Goal: Task Accomplishment & Management: Complete application form

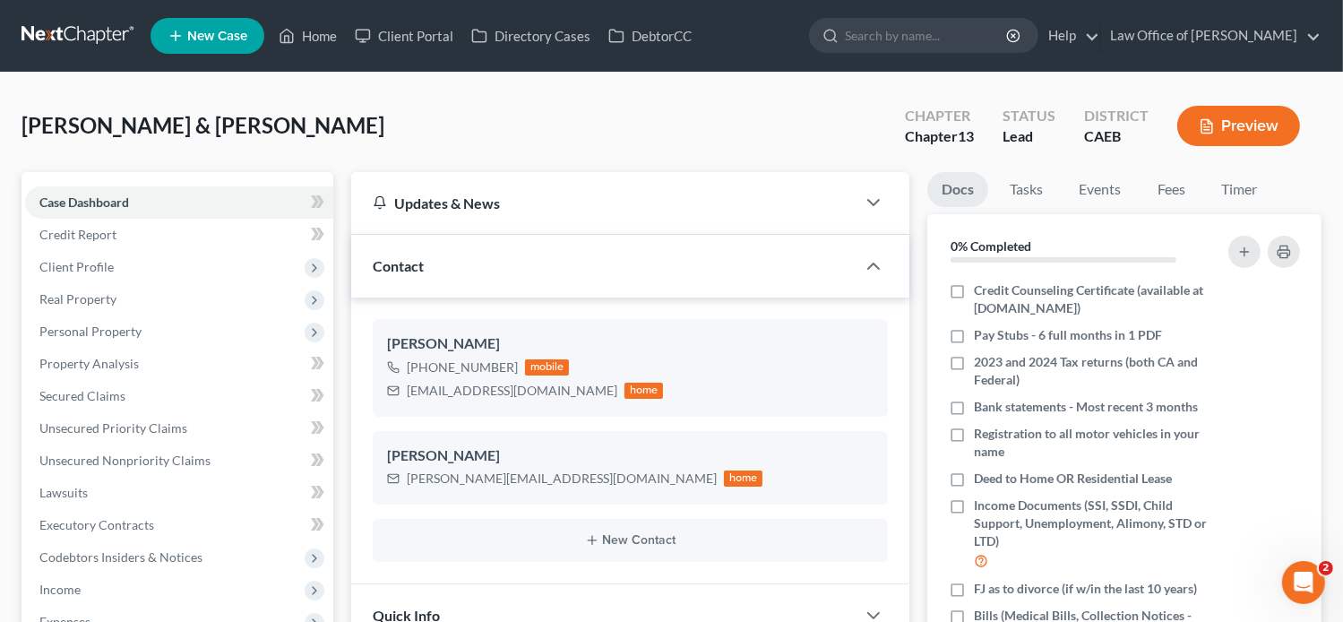
click at [201, 45] on link "New Case" at bounding box center [207, 36] width 114 height 36
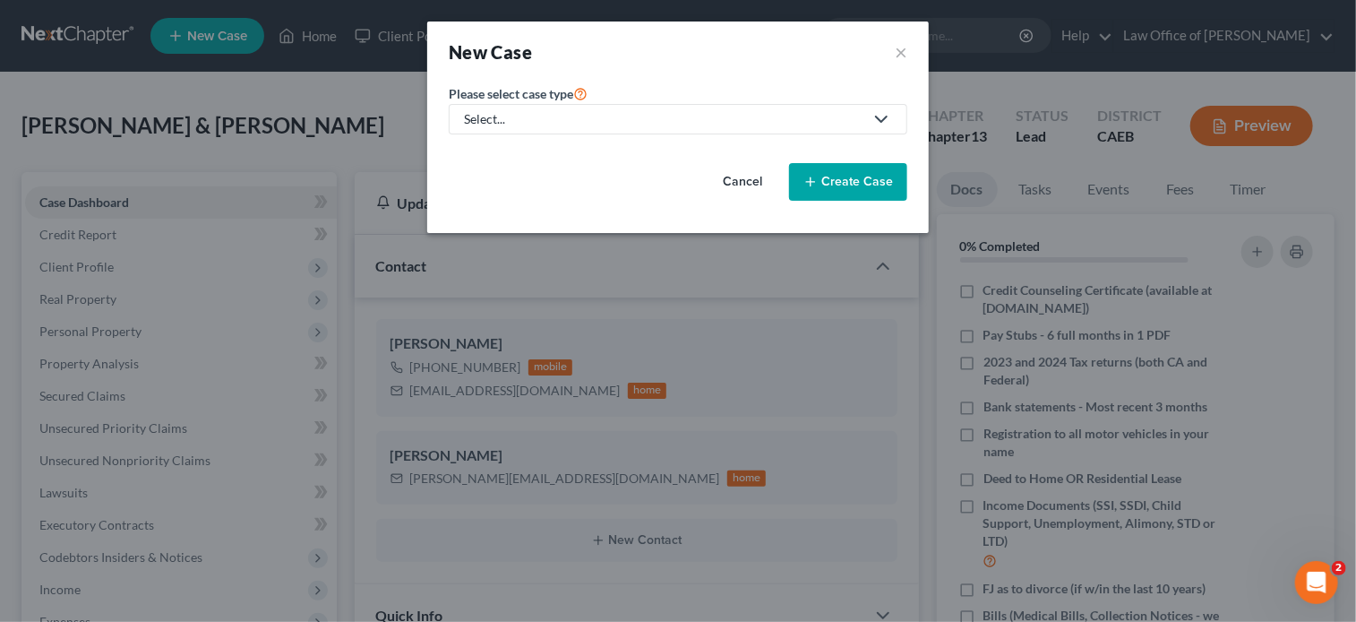
click at [590, 111] on div "Select..." at bounding box center [663, 119] width 399 height 18
click at [508, 150] on div "Bankruptcy" at bounding box center [498, 154] width 64 height 18
select select "8"
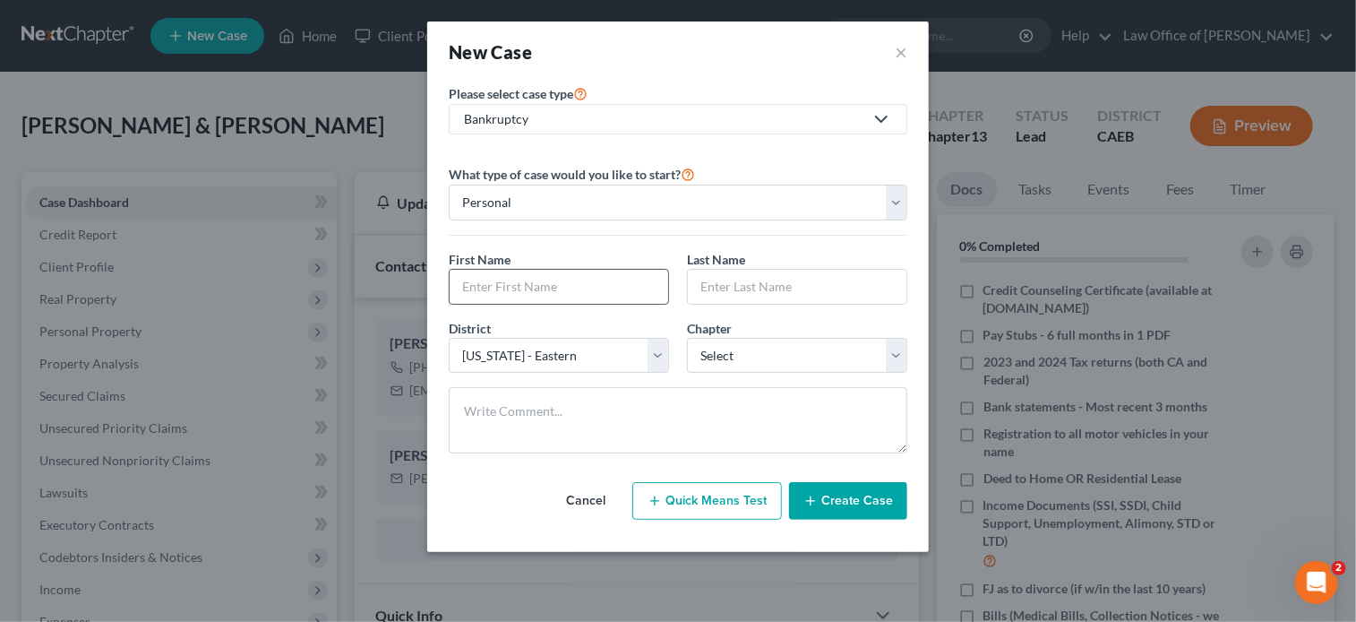
click at [586, 284] on input "text" at bounding box center [559, 287] width 219 height 34
paste input "[PERSON_NAME]"
type input "[PERSON_NAME]"
click at [708, 276] on input "text" at bounding box center [797, 287] width 219 height 34
paste input "[PERSON_NAME]"
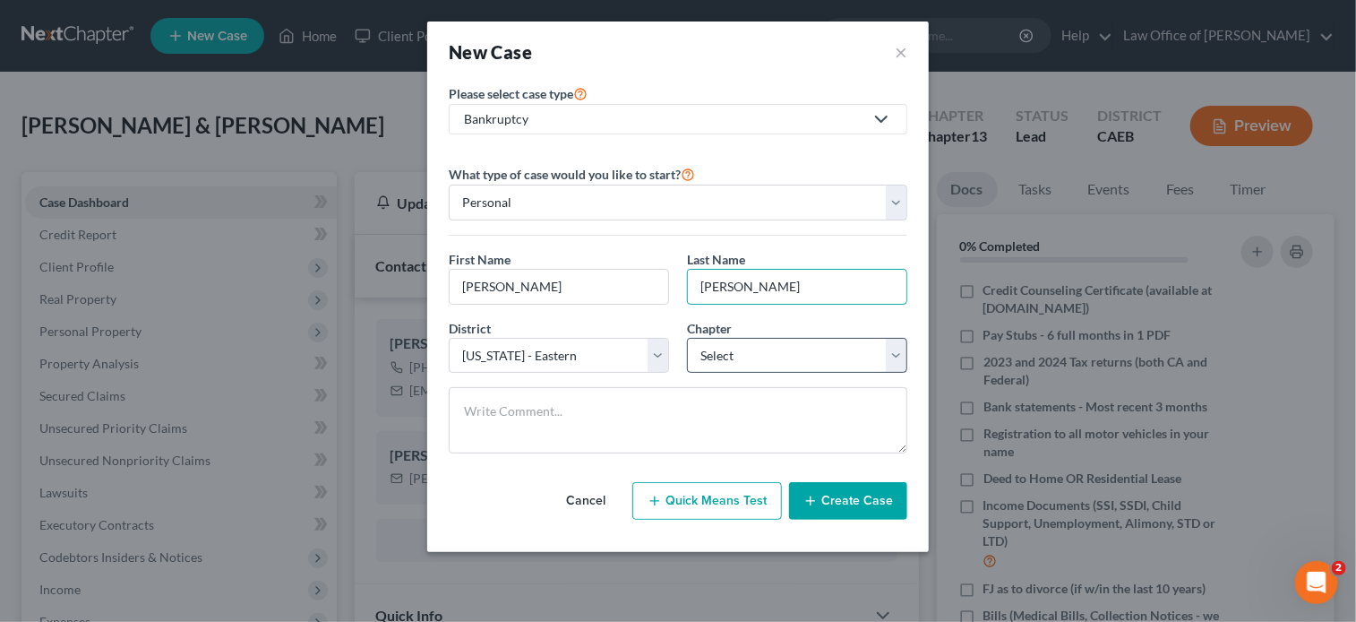
type input "[PERSON_NAME]"
click at [785, 355] on select "Select 7 11 12 13" at bounding box center [797, 356] width 220 height 36
select select "0"
click at [687, 338] on select "Select 7 11 12 13" at bounding box center [797, 356] width 220 height 36
click at [837, 497] on button "Create Case" at bounding box center [848, 501] width 118 height 38
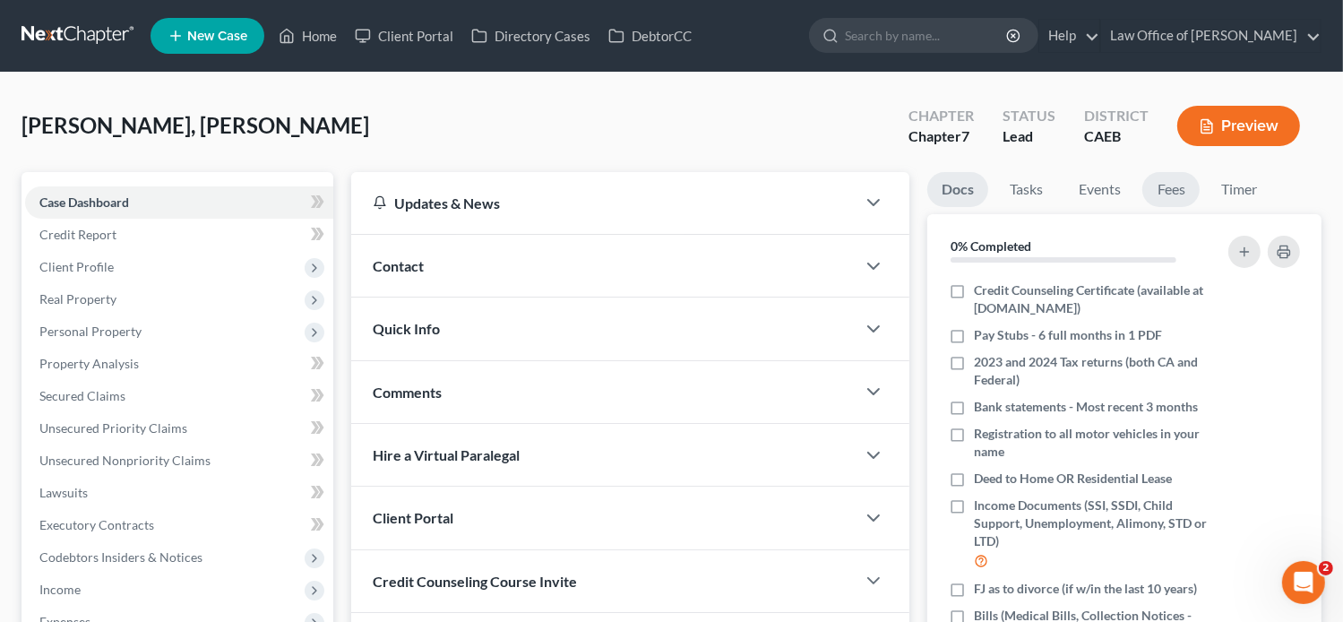
click at [1175, 178] on link "Fees" at bounding box center [1170, 189] width 57 height 35
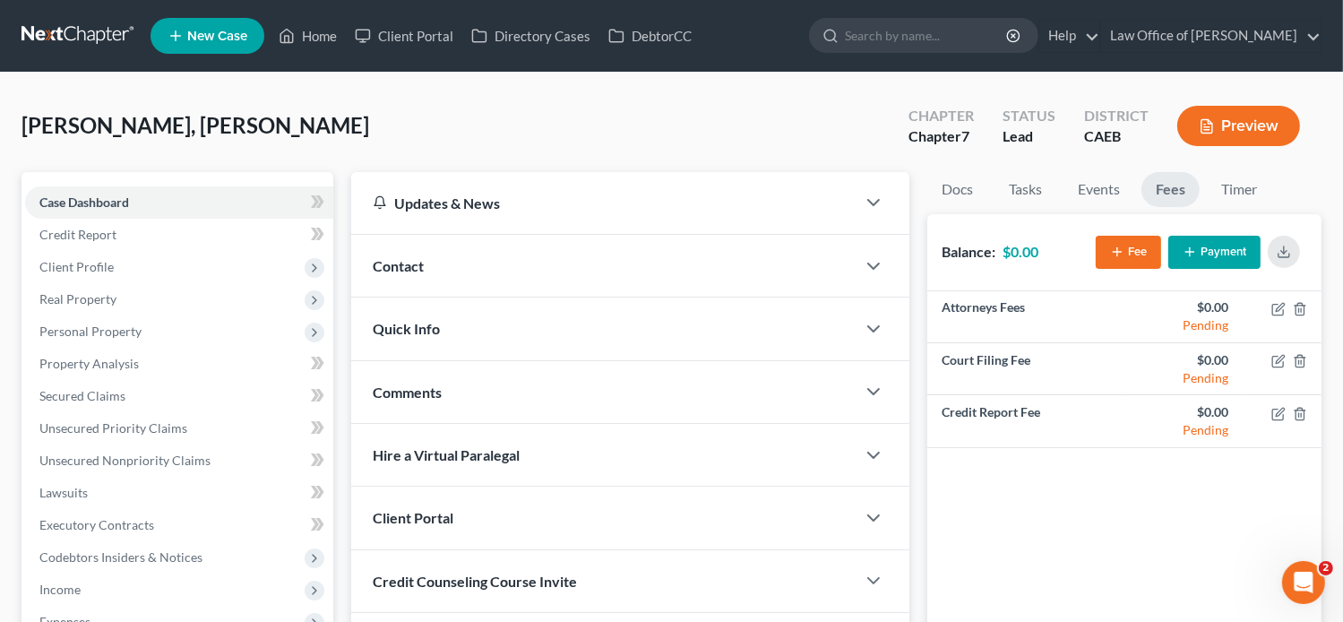
click at [1124, 255] on button "Fee" at bounding box center [1127, 252] width 65 height 33
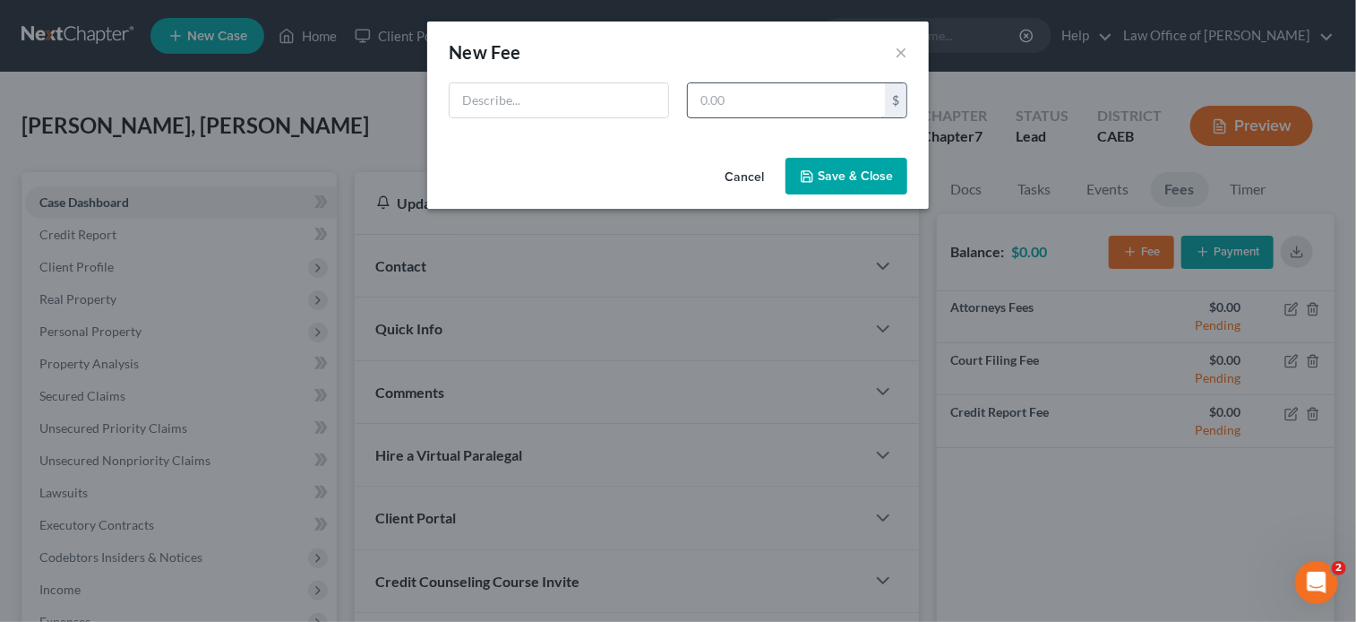
click at [835, 103] on input "text" at bounding box center [786, 100] width 197 height 34
type input "2,378"
click at [623, 89] on input "text" at bounding box center [559, 100] width 219 height 34
type input "[MEDICAL_DATA] Agreement"
click at [807, 176] on icon "button" at bounding box center [807, 176] width 14 height 14
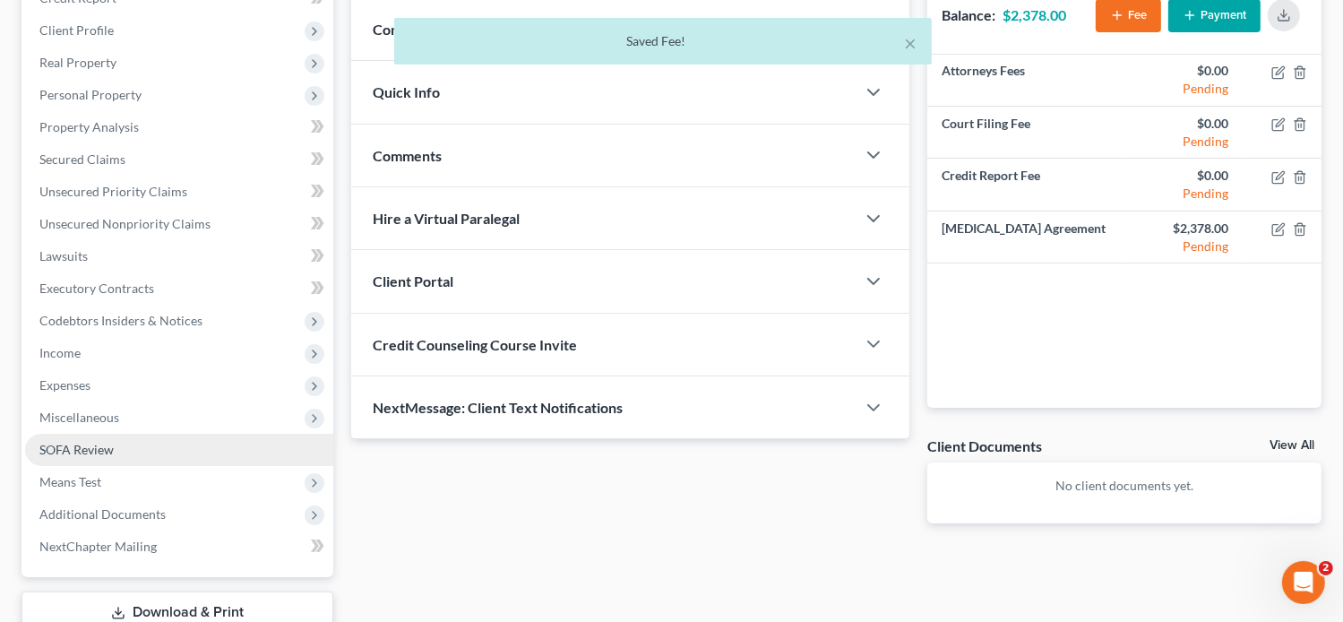
scroll to position [245, 0]
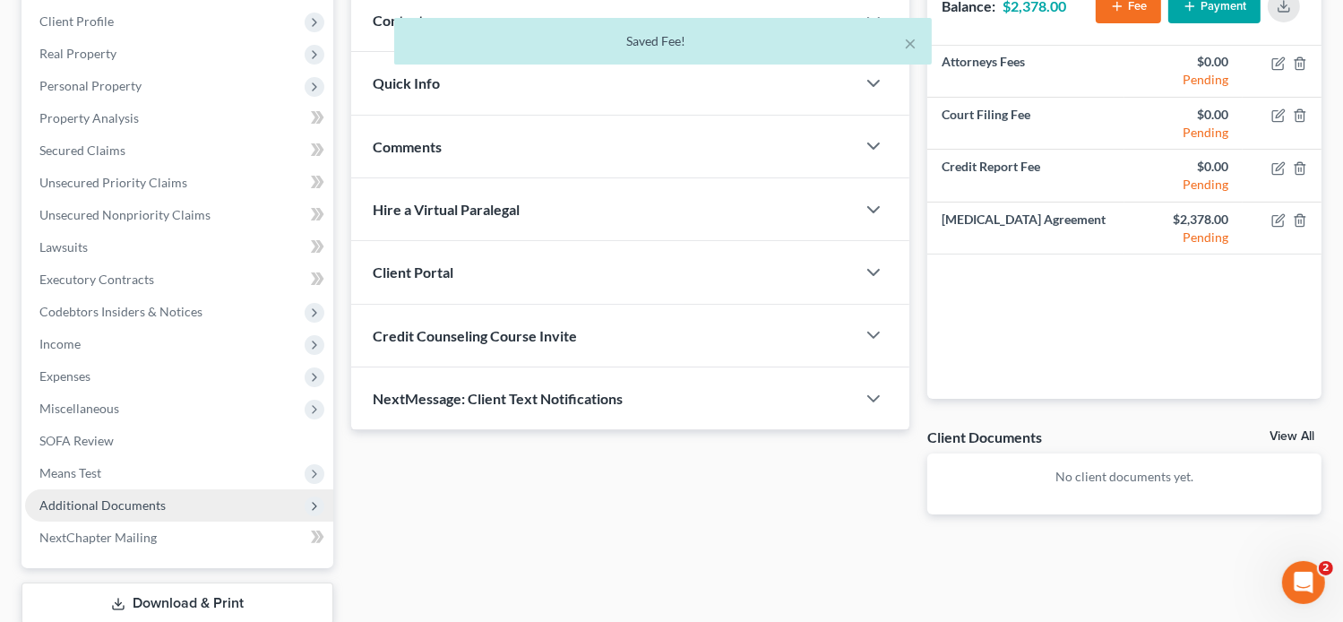
click at [101, 505] on span "Additional Documents" at bounding box center [102, 504] width 126 height 15
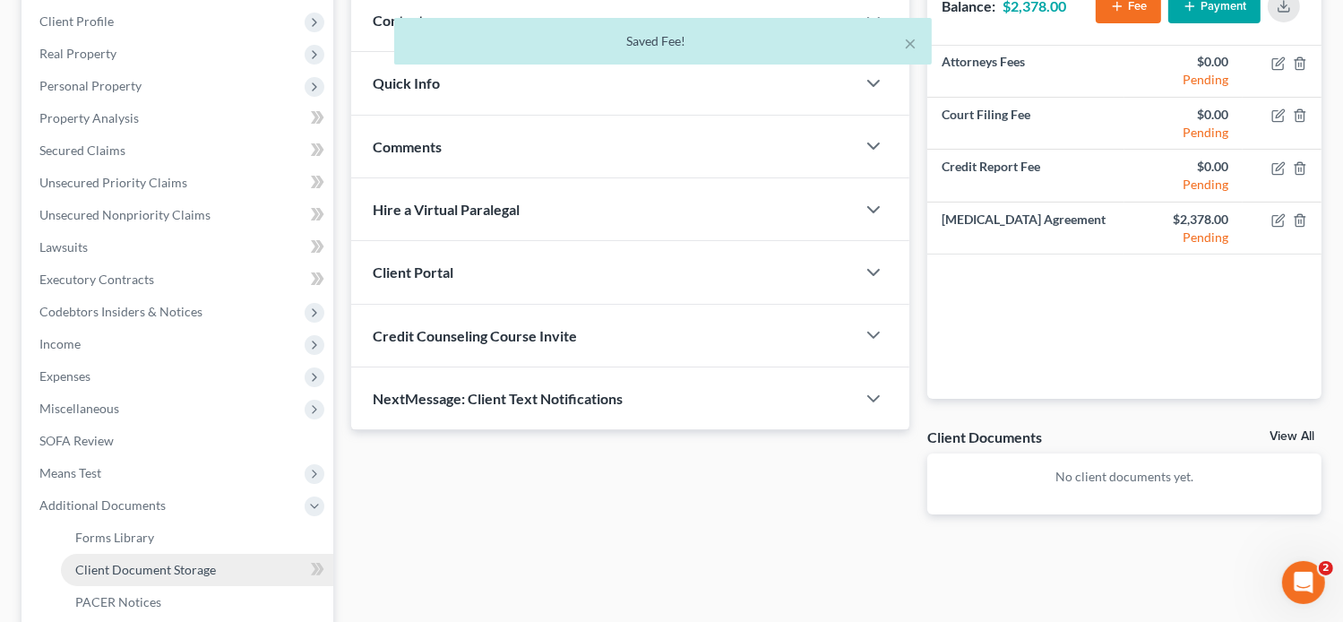
click at [172, 556] on link "Client Document Storage" at bounding box center [197, 569] width 272 height 32
